Goal: Task Accomplishment & Management: Use online tool/utility

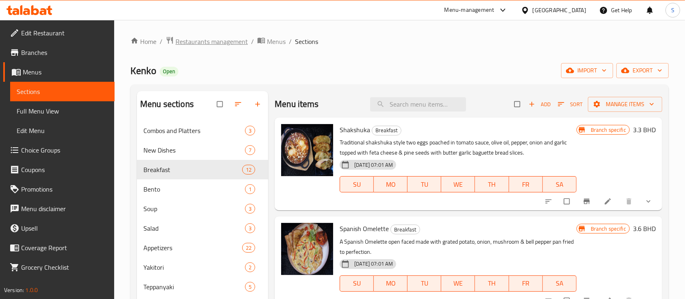
click at [227, 43] on span "Restaurants management" at bounding box center [211, 42] width 72 height 10
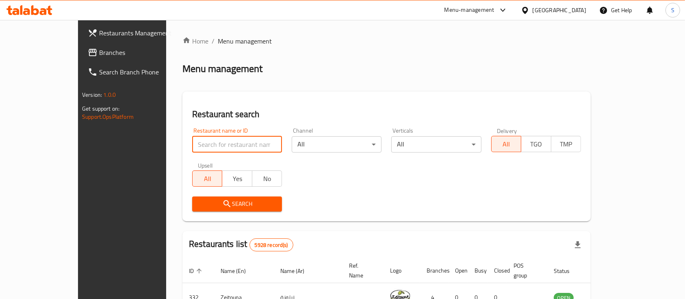
click at [192, 143] on input "search" at bounding box center [237, 144] width 90 height 16
type input "salt"
click button "Search" at bounding box center [237, 203] width 90 height 15
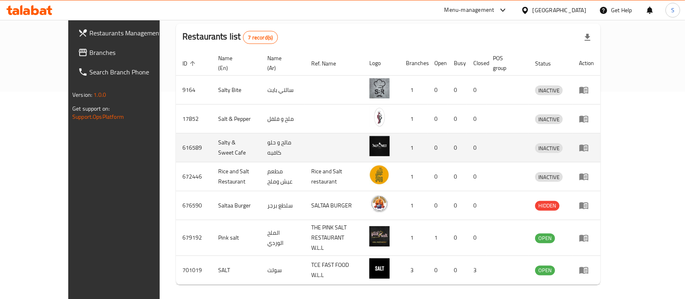
scroll to position [218, 0]
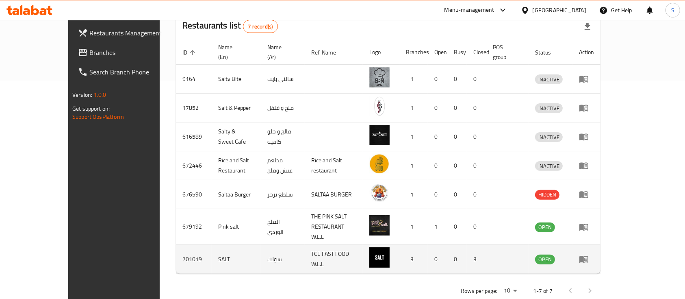
click at [588, 254] on icon "enhanced table" at bounding box center [584, 259] width 10 height 10
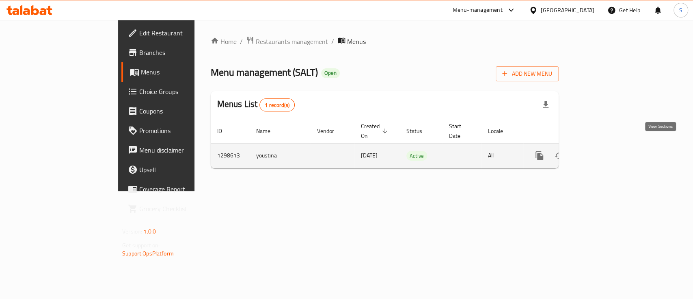
click at [603, 151] on icon "enhanced table" at bounding box center [598, 156] width 10 height 10
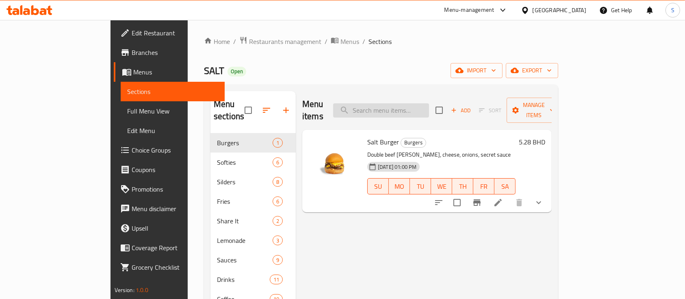
click at [405, 106] on input "search" at bounding box center [381, 110] width 96 height 14
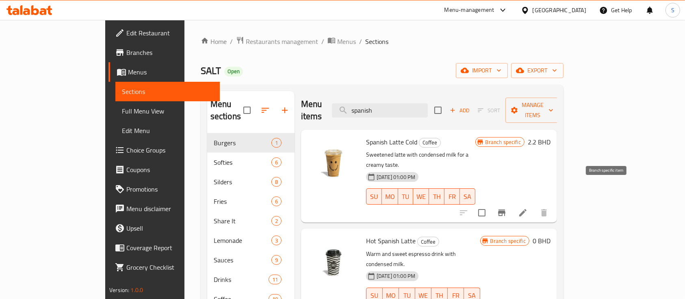
type input "spanish"
click at [505, 209] on icon "Branch-specific-item" at bounding box center [501, 212] width 7 height 6
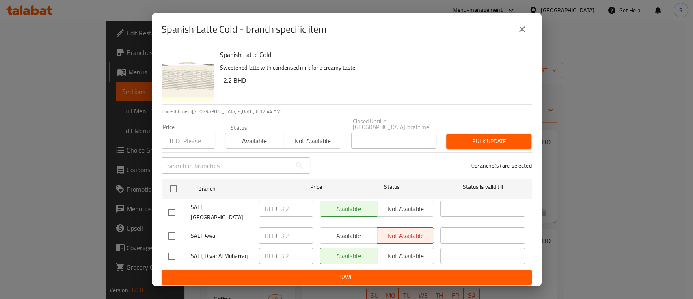
click at [198, 136] on input "number" at bounding box center [199, 140] width 32 height 16
type input "3.2"
click at [520, 32] on icon "close" at bounding box center [522, 29] width 10 height 10
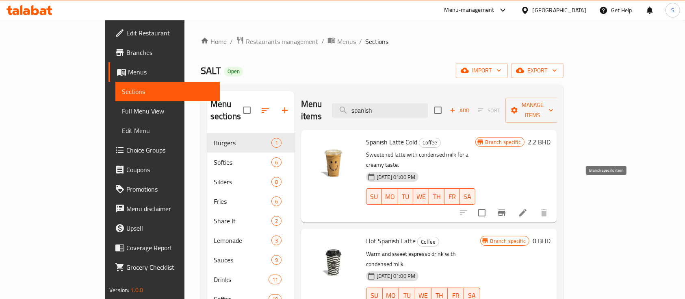
click at [506, 208] on icon "Branch-specific-item" at bounding box center [502, 213] width 10 height 10
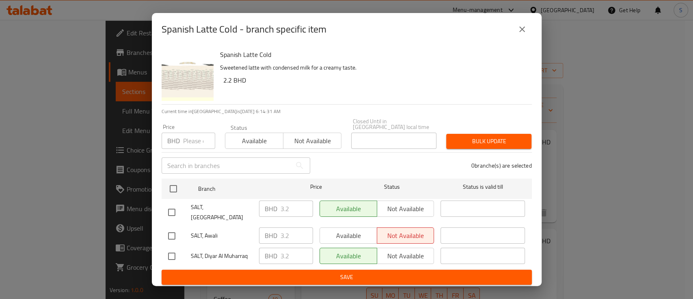
click at [195, 138] on input "number" at bounding box center [199, 140] width 32 height 16
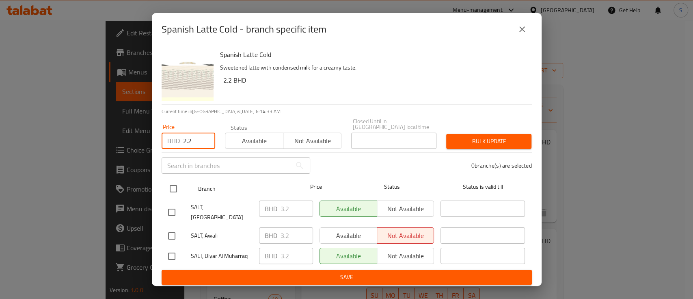
type input "2.2"
click at [171, 184] on input "checkbox" at bounding box center [173, 188] width 17 height 17
checkbox input "true"
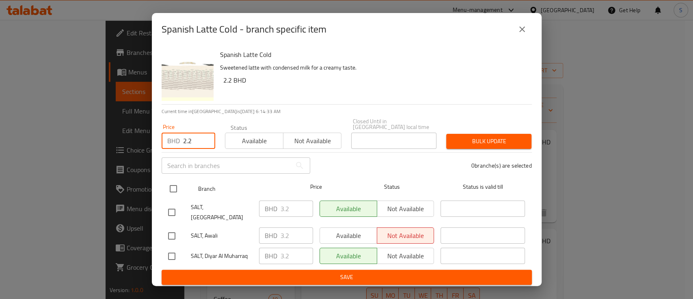
checkbox input "true"
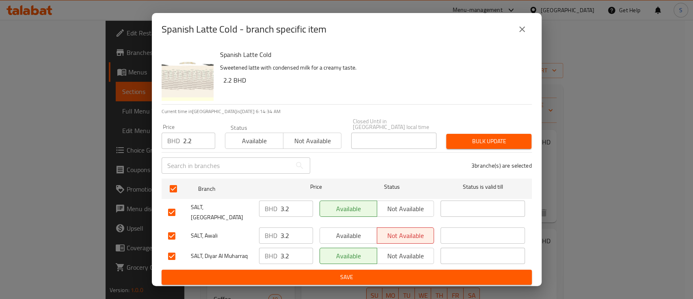
click at [491, 136] on span "Bulk update" at bounding box center [489, 141] width 72 height 10
